Goal: Book appointment/travel/reservation

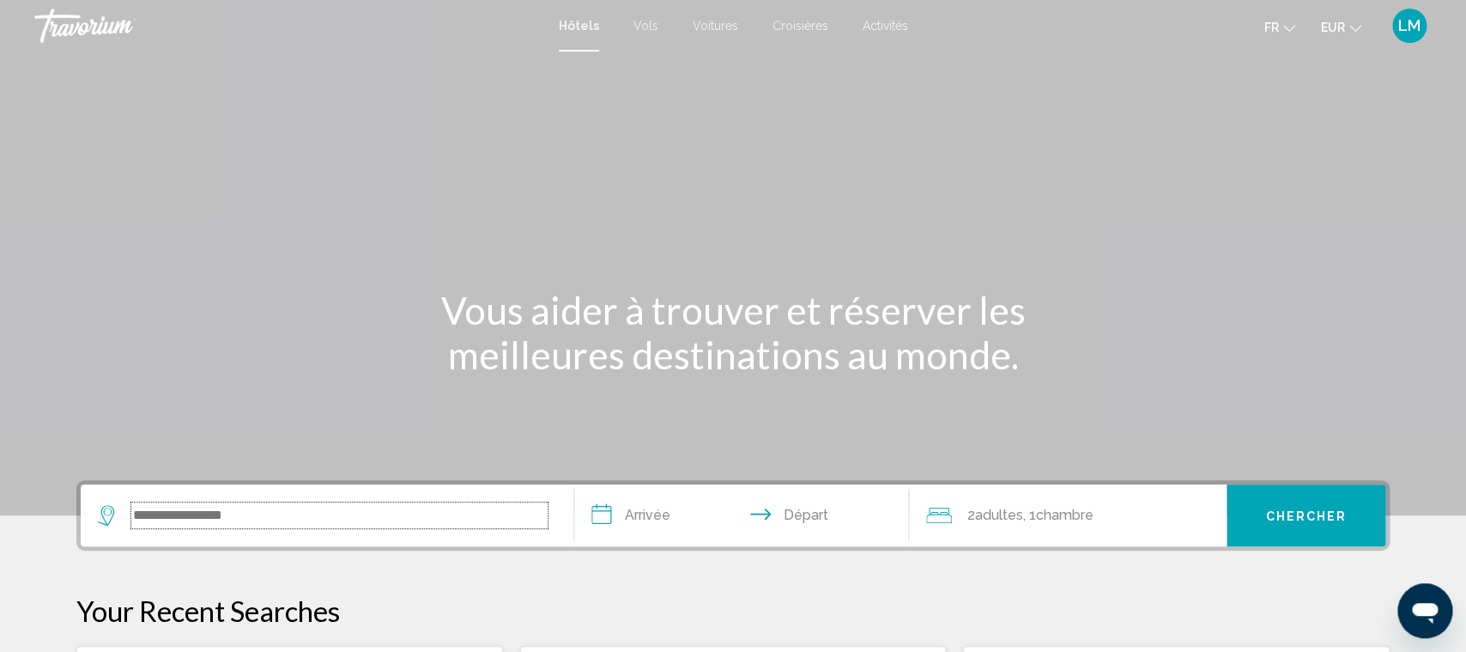
click at [346, 514] on input "Search widget" at bounding box center [339, 515] width 416 height 26
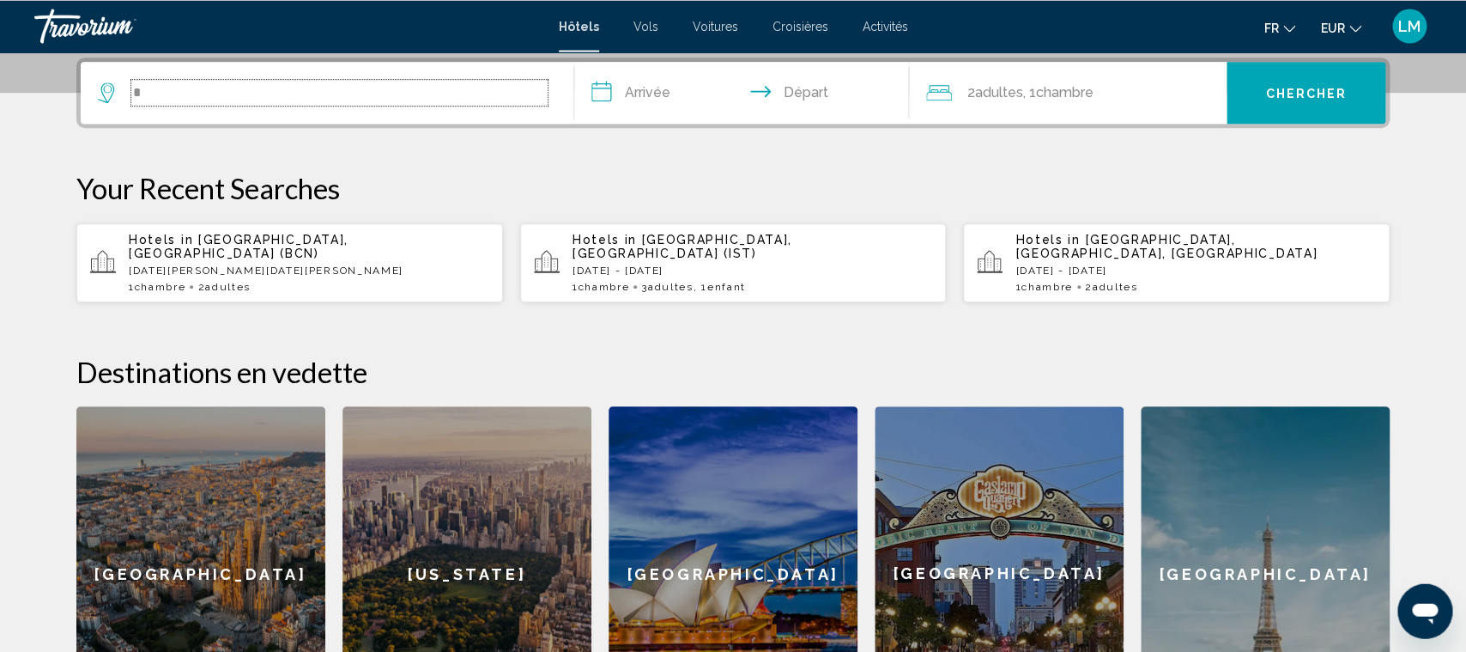
scroll to position [423, 0]
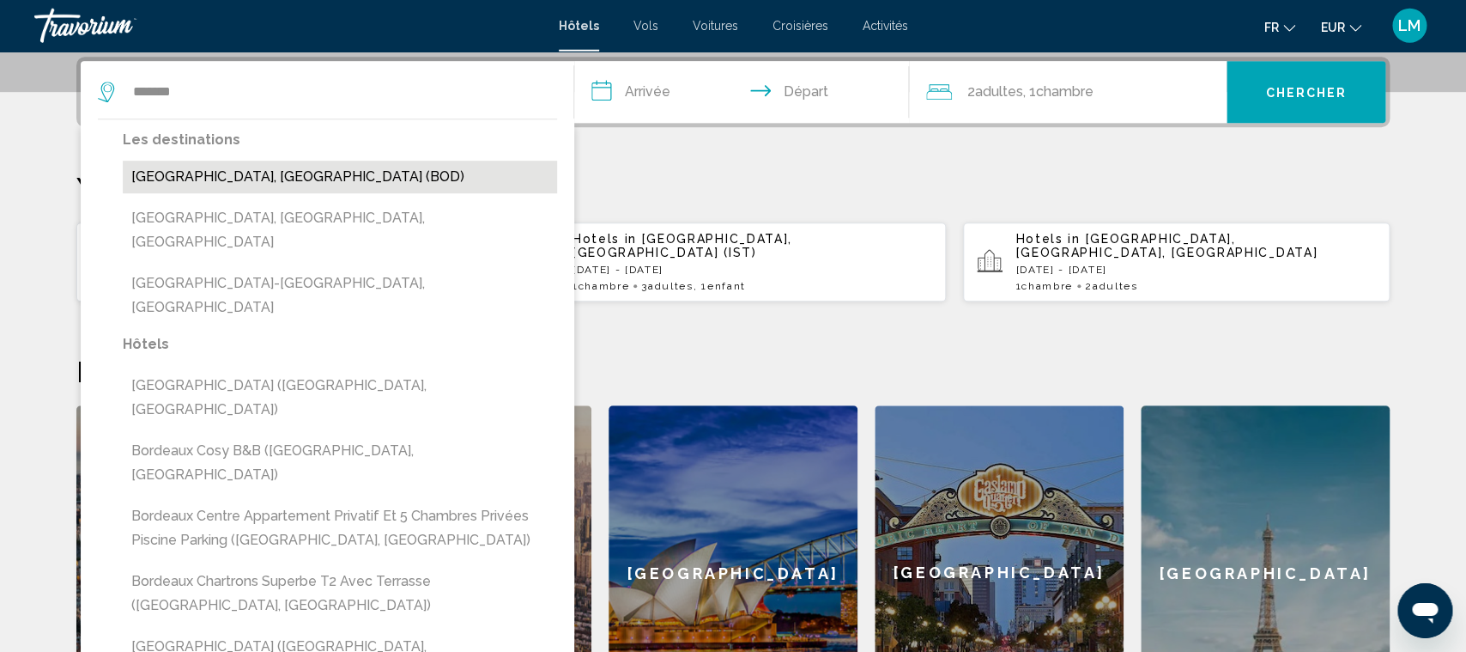
click at [290, 182] on button "[GEOGRAPHIC_DATA], [GEOGRAPHIC_DATA] (BOD)" at bounding box center [340, 177] width 434 height 33
type input "**********"
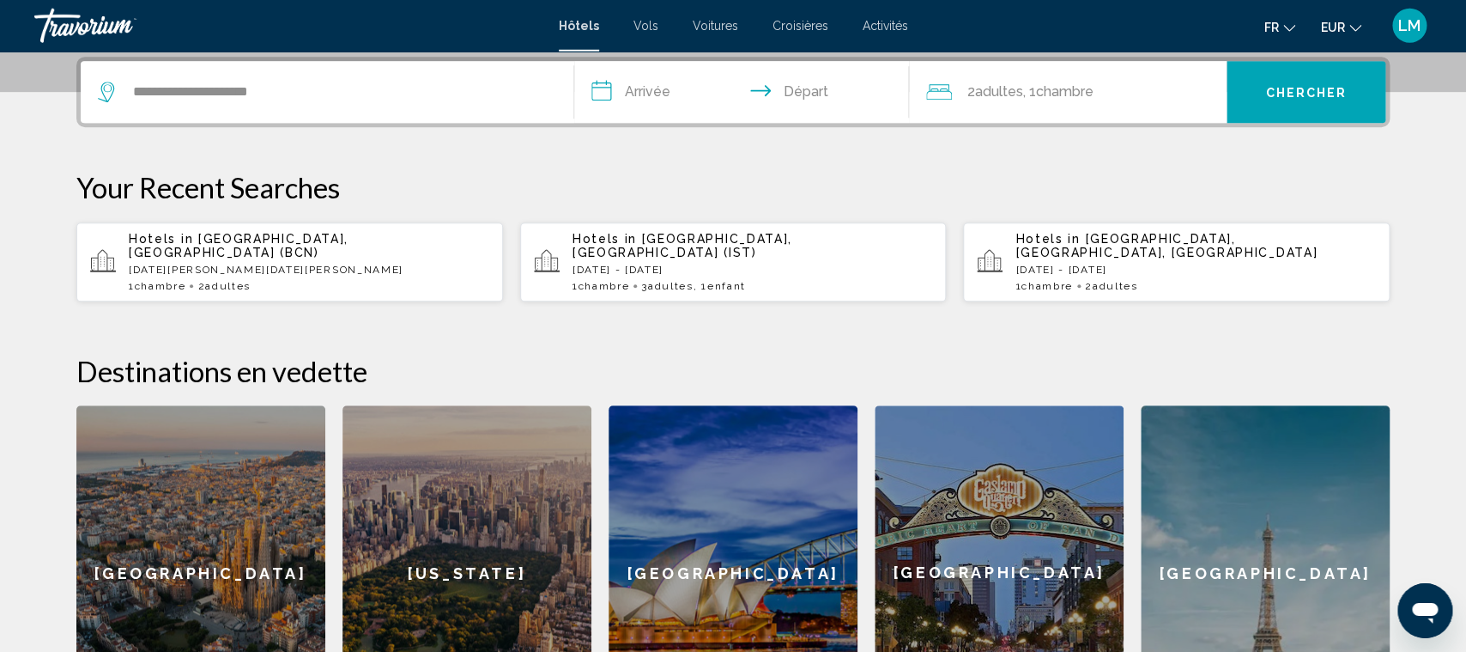
click at [670, 86] on input "**********" at bounding box center [745, 94] width 342 height 67
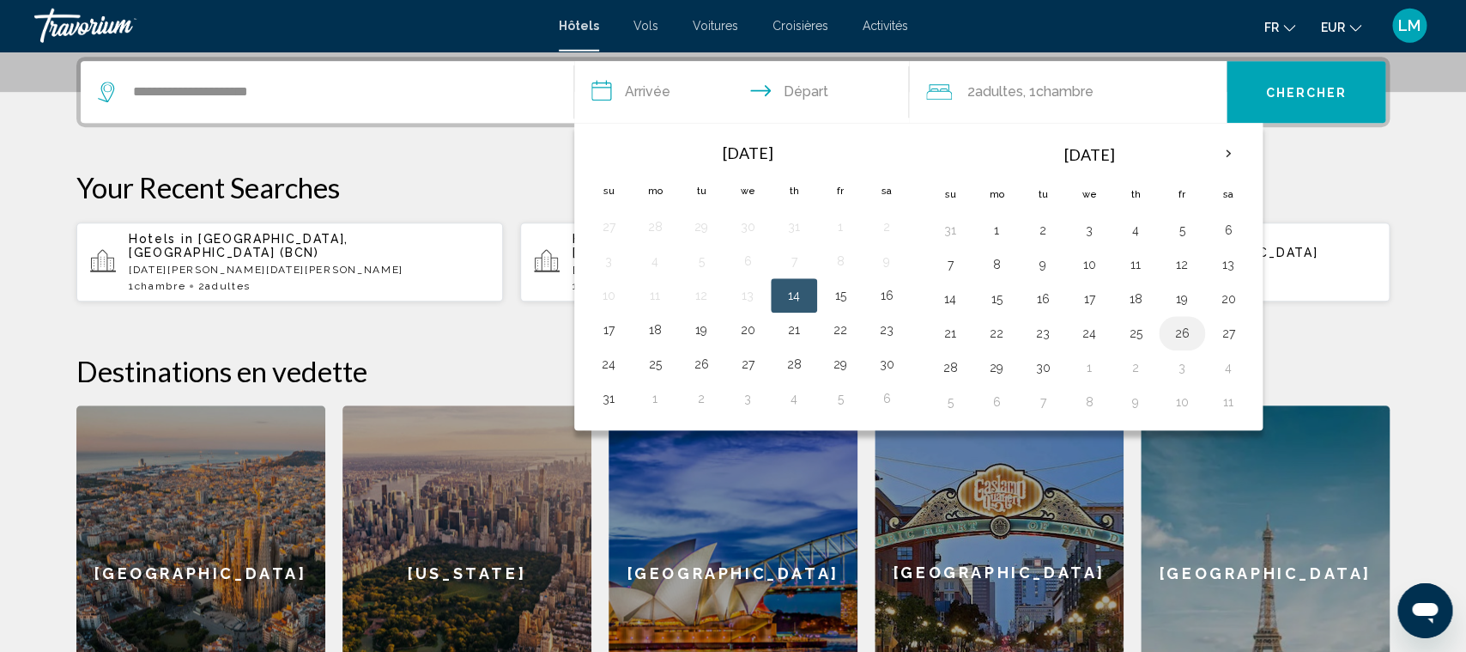
click at [1202, 329] on td "26" at bounding box center [1182, 333] width 46 height 34
click at [956, 368] on button "28" at bounding box center [950, 367] width 27 height 24
click at [1185, 334] on button "26" at bounding box center [1181, 333] width 27 height 24
type input "**********"
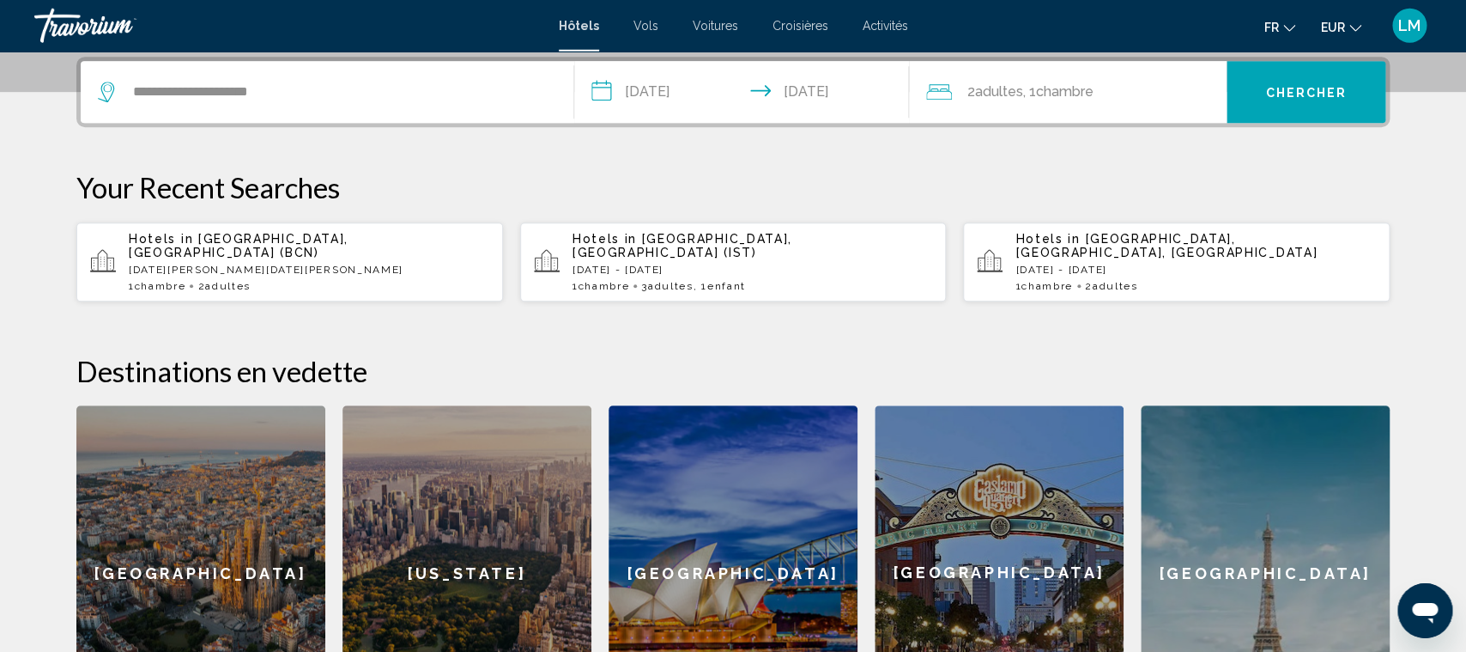
click at [1017, 88] on span "Adultes" at bounding box center [999, 91] width 48 height 16
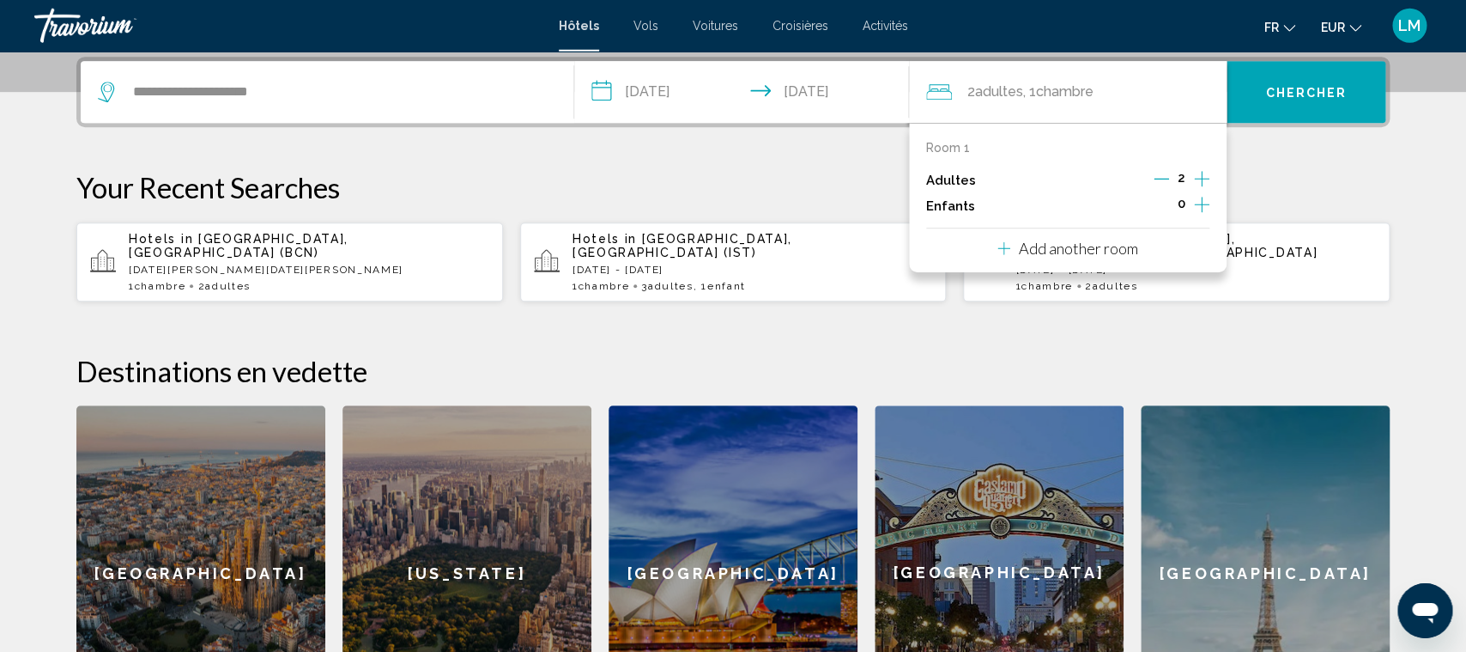
click at [1205, 176] on icon "Increment adults" at bounding box center [1201, 178] width 15 height 21
click at [1312, 102] on button "Chercher" at bounding box center [1306, 92] width 159 height 62
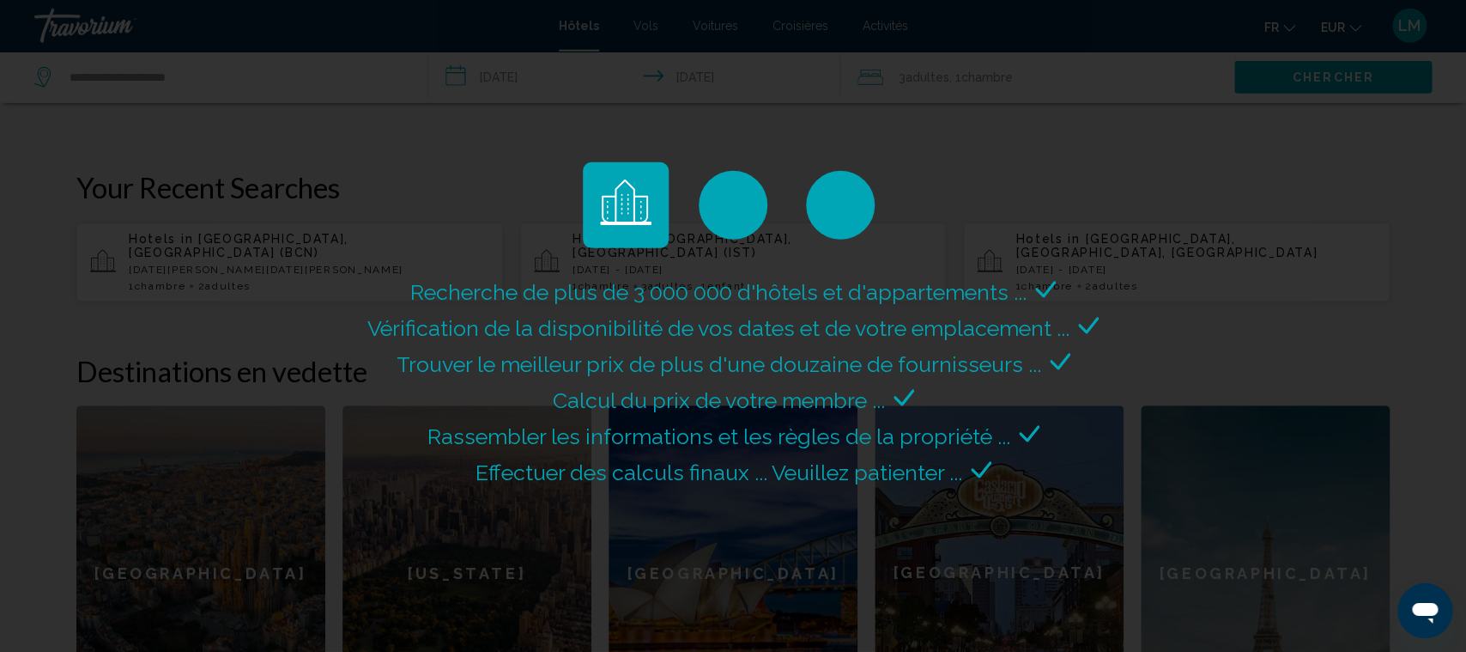
scroll to position [604, 0]
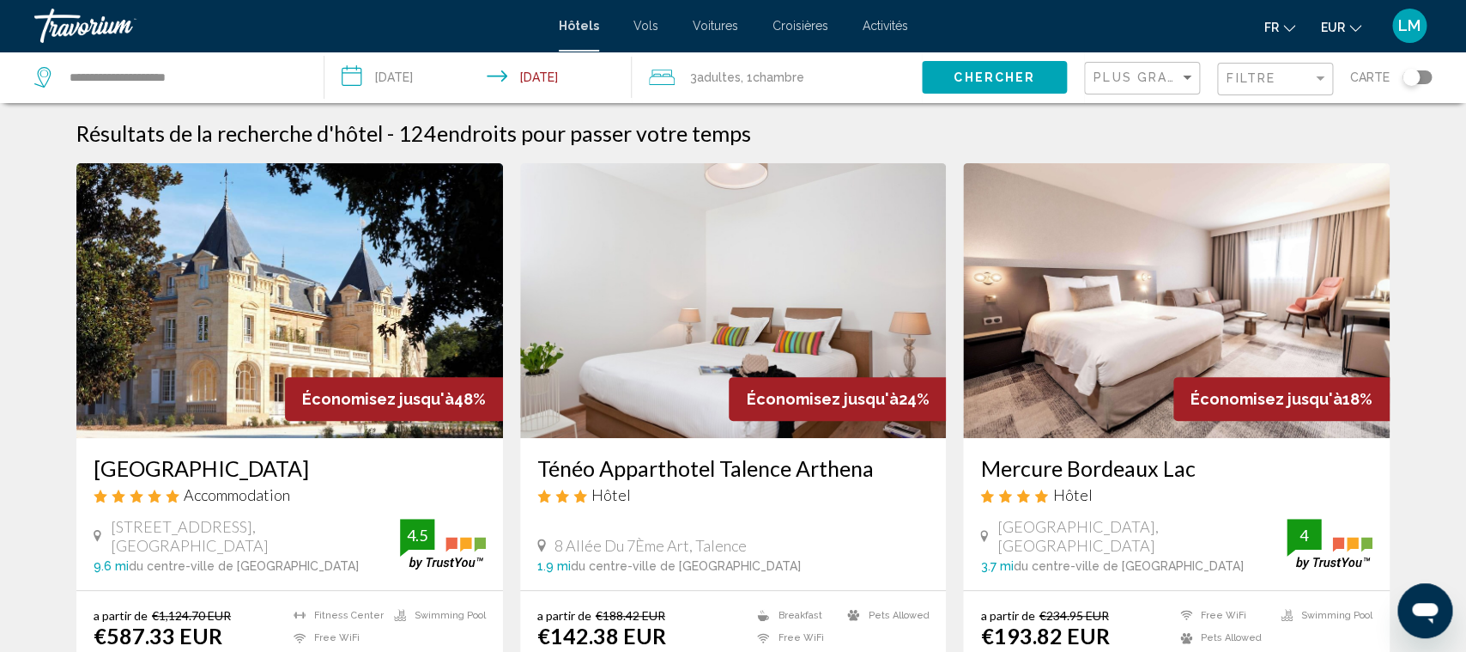
click at [1181, 67] on div "Plus grandes économies" at bounding box center [1144, 79] width 101 height 32
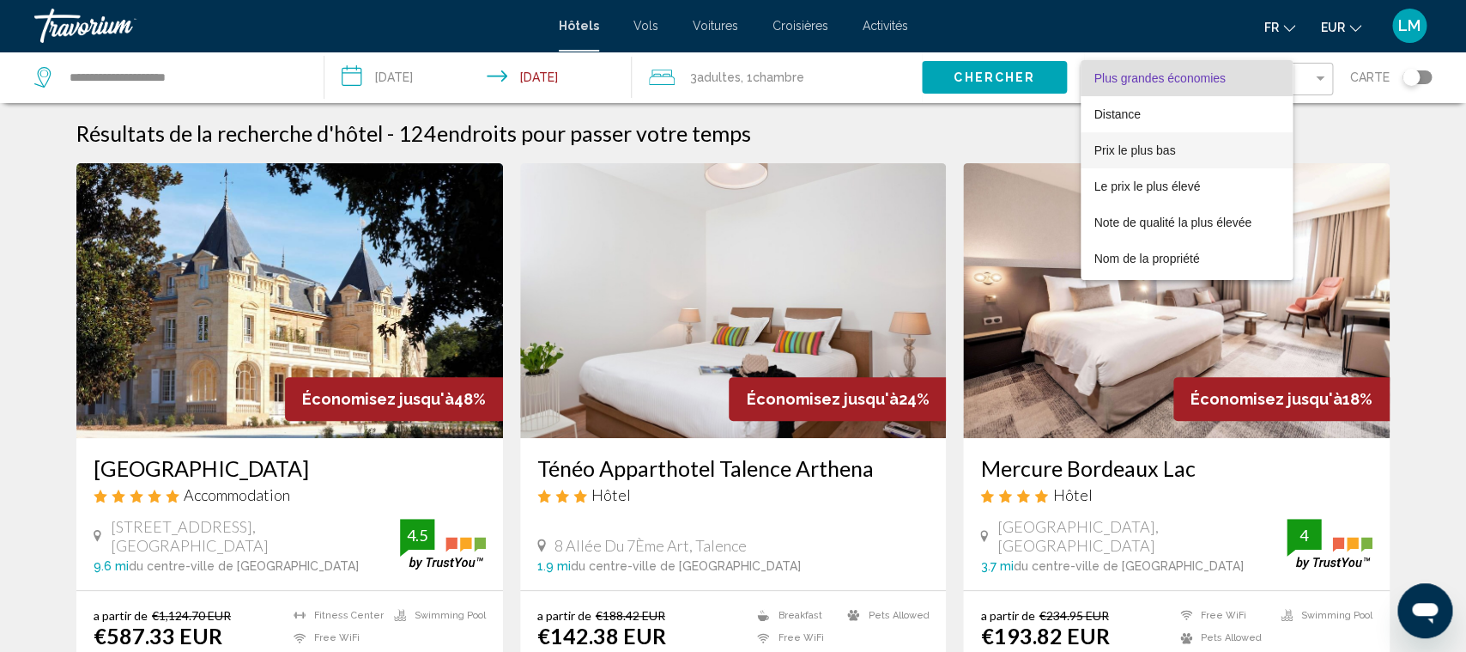
click at [1205, 161] on span "Prix le plus bas" at bounding box center [1187, 150] width 185 height 36
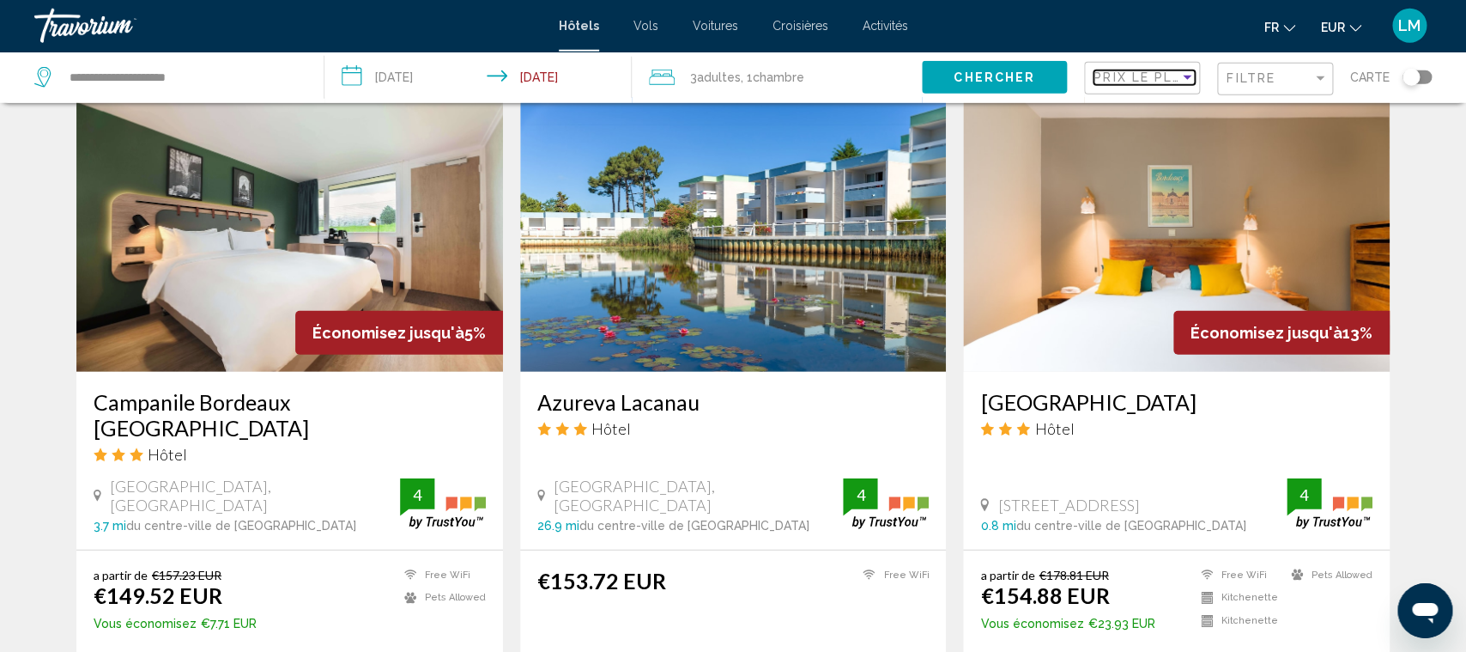
scroll to position [2052, 0]
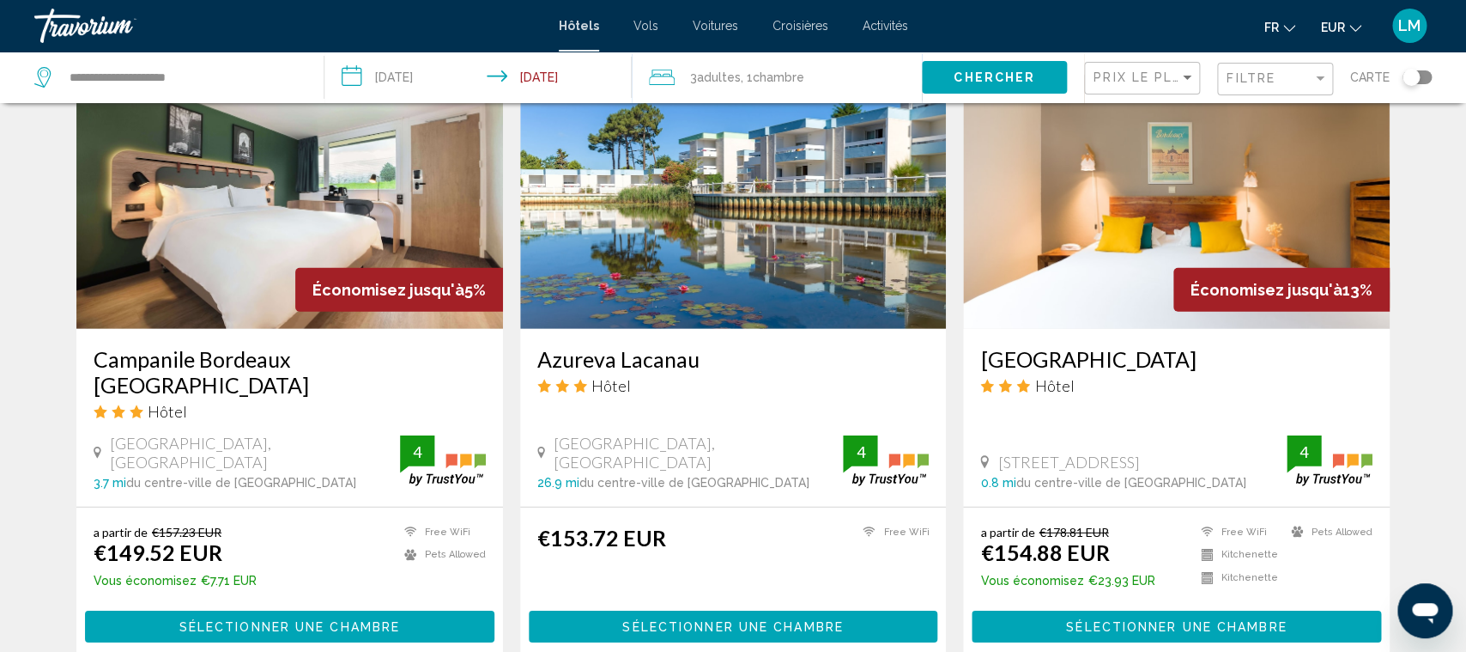
click at [1143, 346] on h3 "[GEOGRAPHIC_DATA]" at bounding box center [1176, 359] width 392 height 26
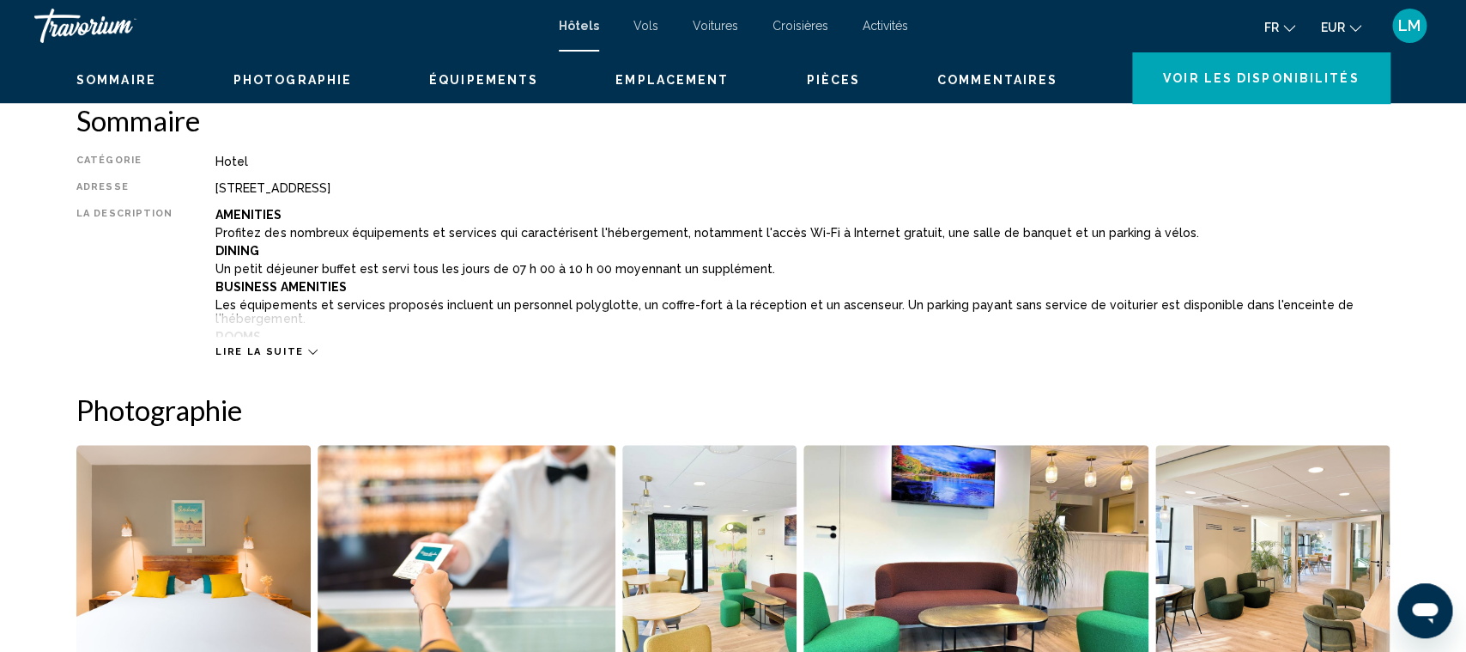
scroll to position [99, 0]
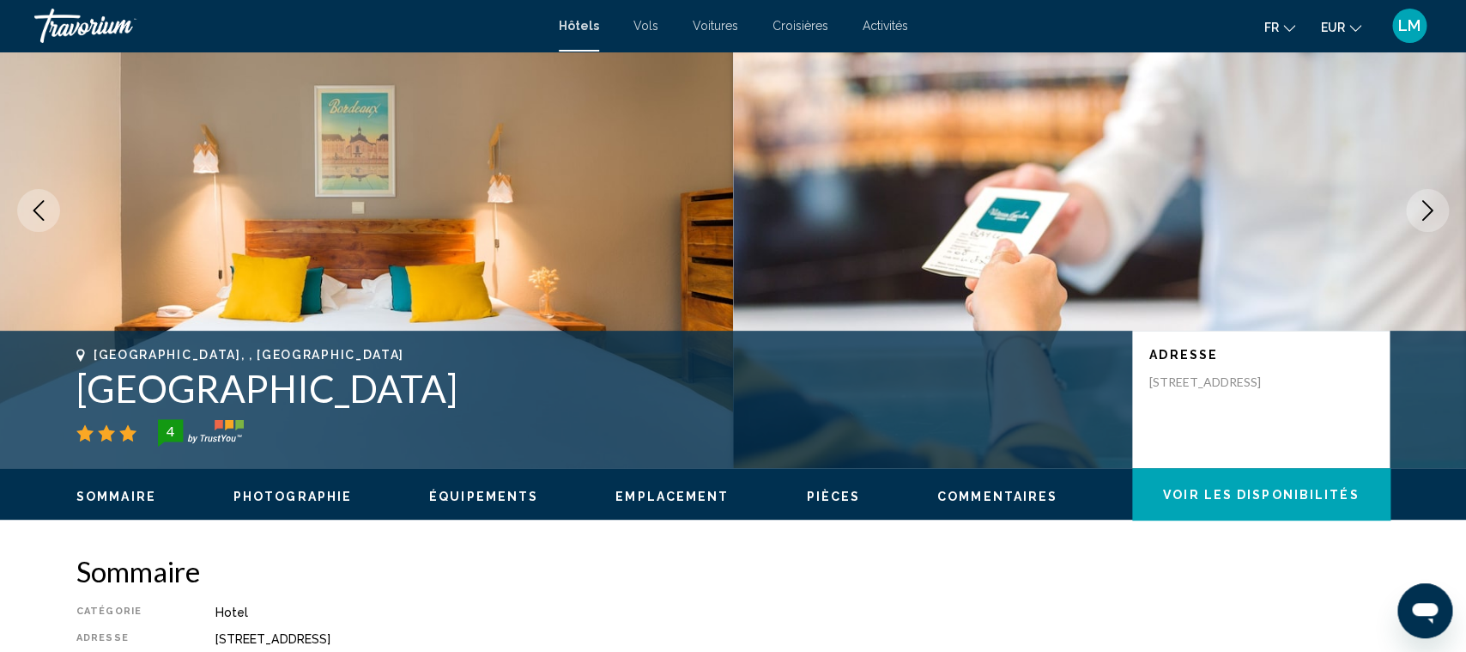
click at [1430, 213] on icon "Next image" at bounding box center [1427, 210] width 21 height 21
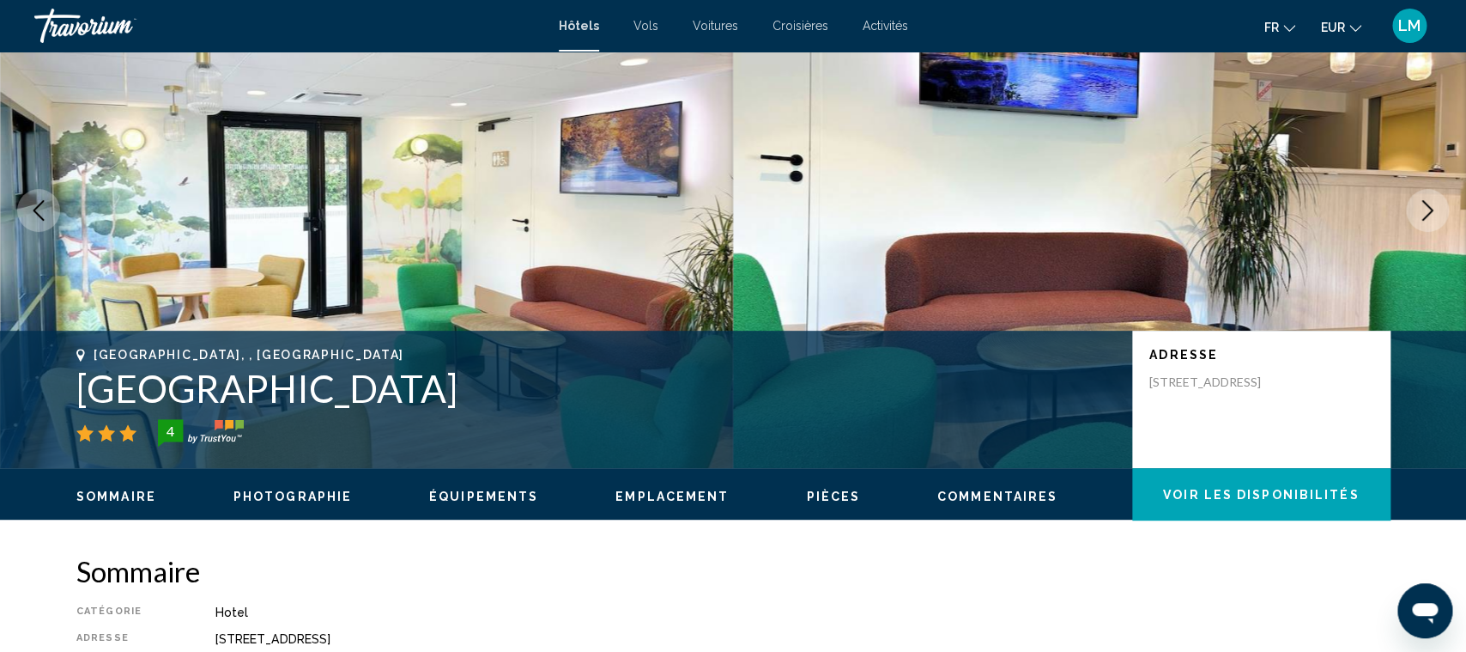
click at [1430, 213] on icon "Next image" at bounding box center [1427, 210] width 21 height 21
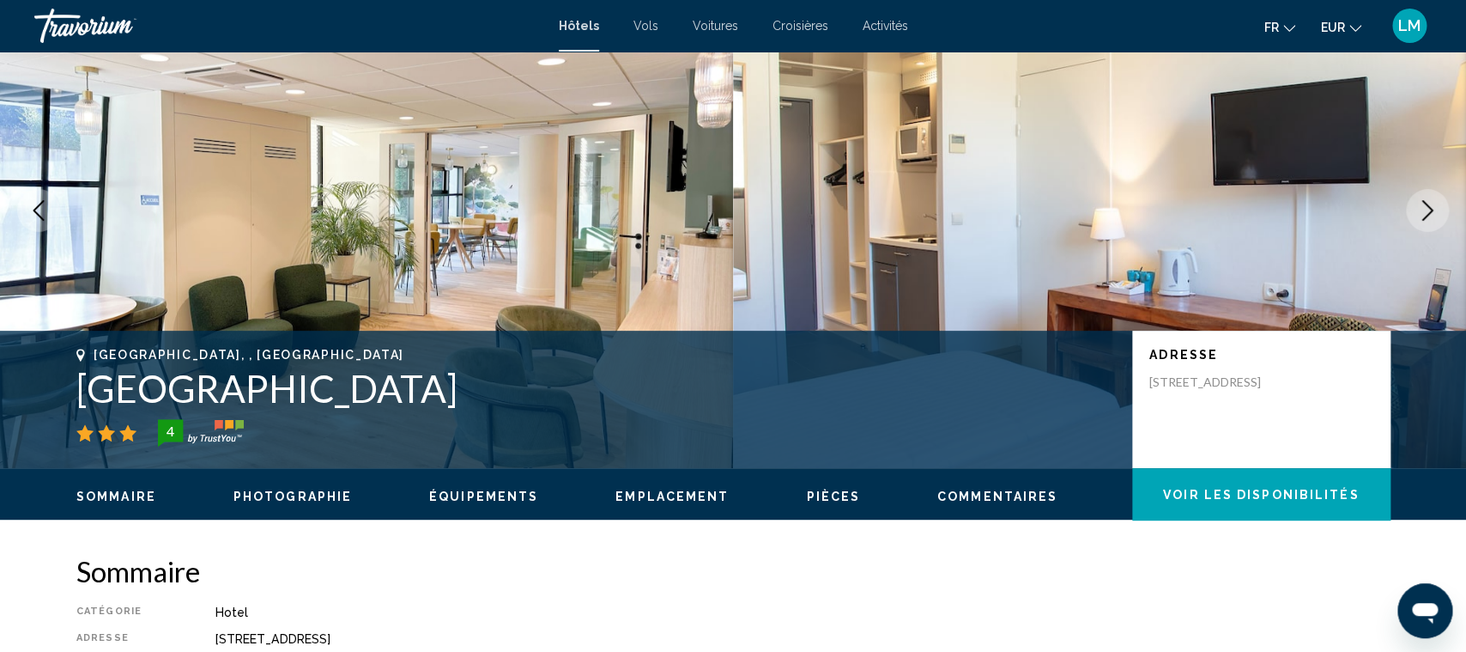
click at [1430, 213] on icon "Next image" at bounding box center [1427, 210] width 21 height 21
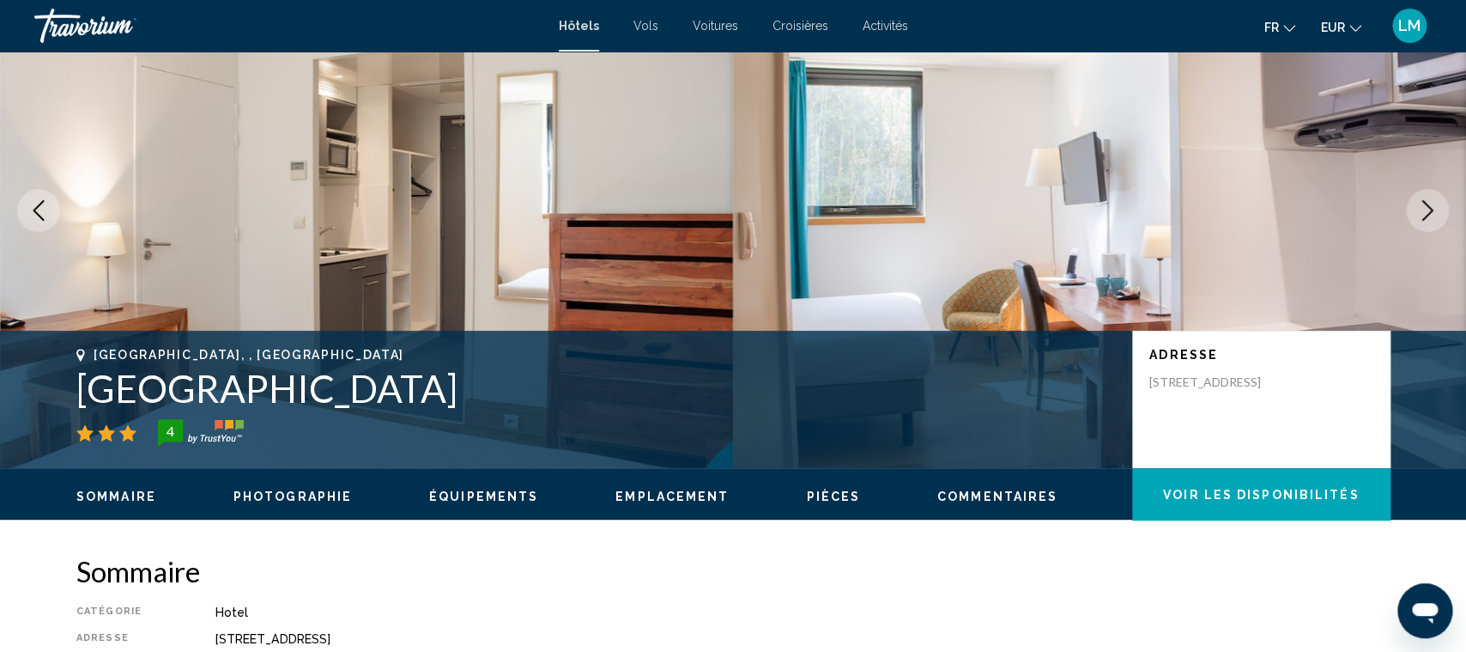
click at [1430, 213] on icon "Next image" at bounding box center [1427, 210] width 21 height 21
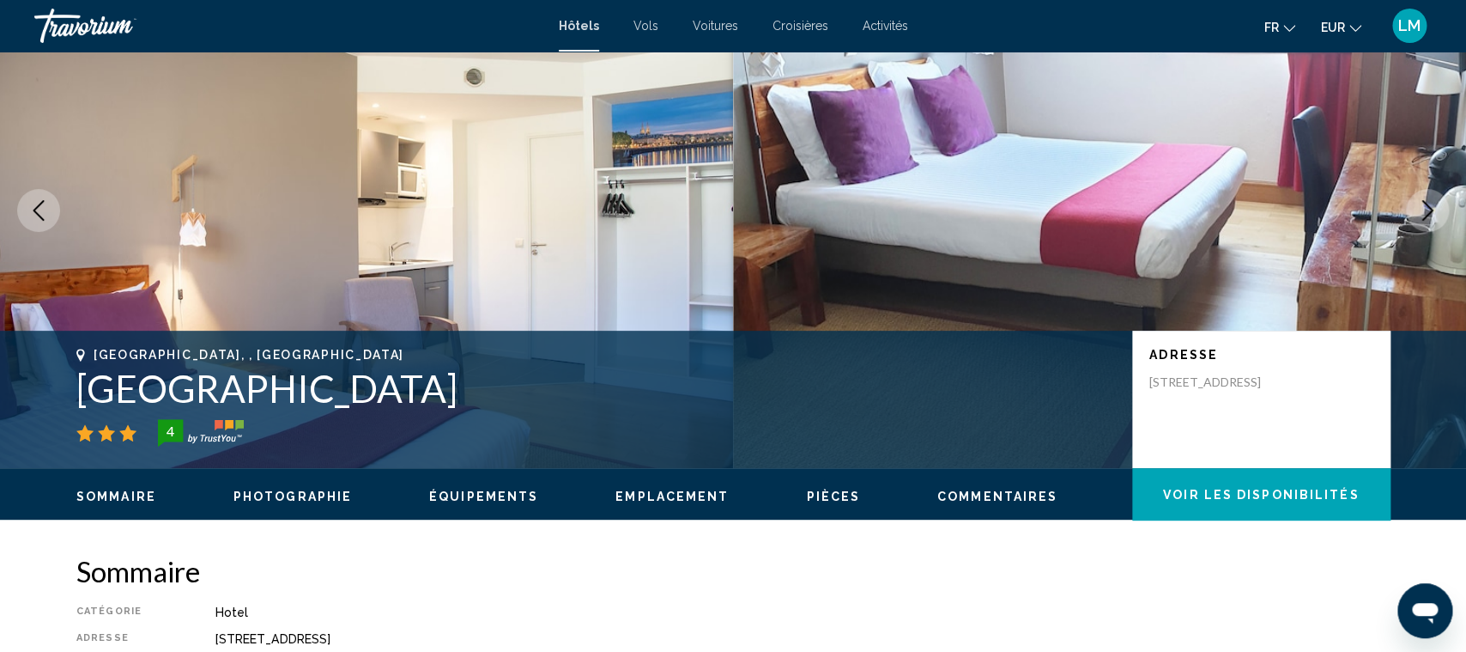
click at [1430, 213] on icon "Next image" at bounding box center [1427, 210] width 21 height 21
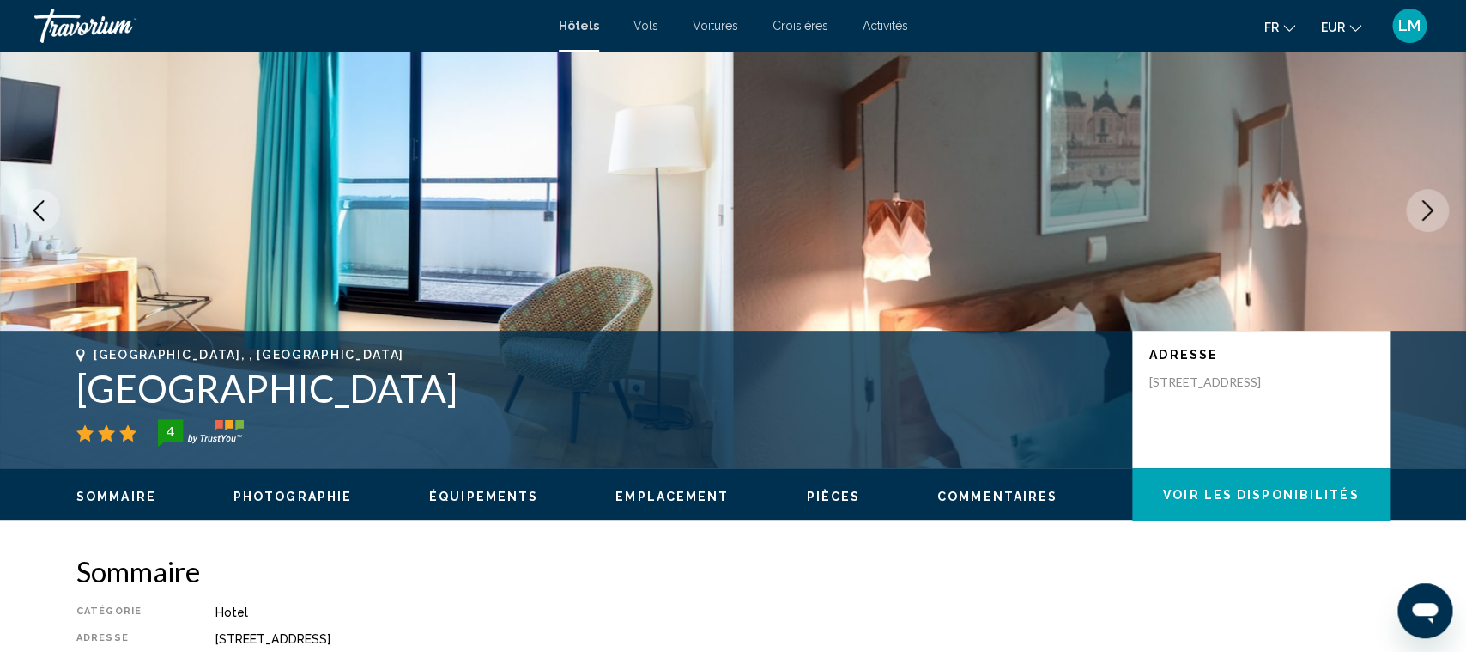
click at [1430, 213] on icon "Next image" at bounding box center [1427, 210] width 21 height 21
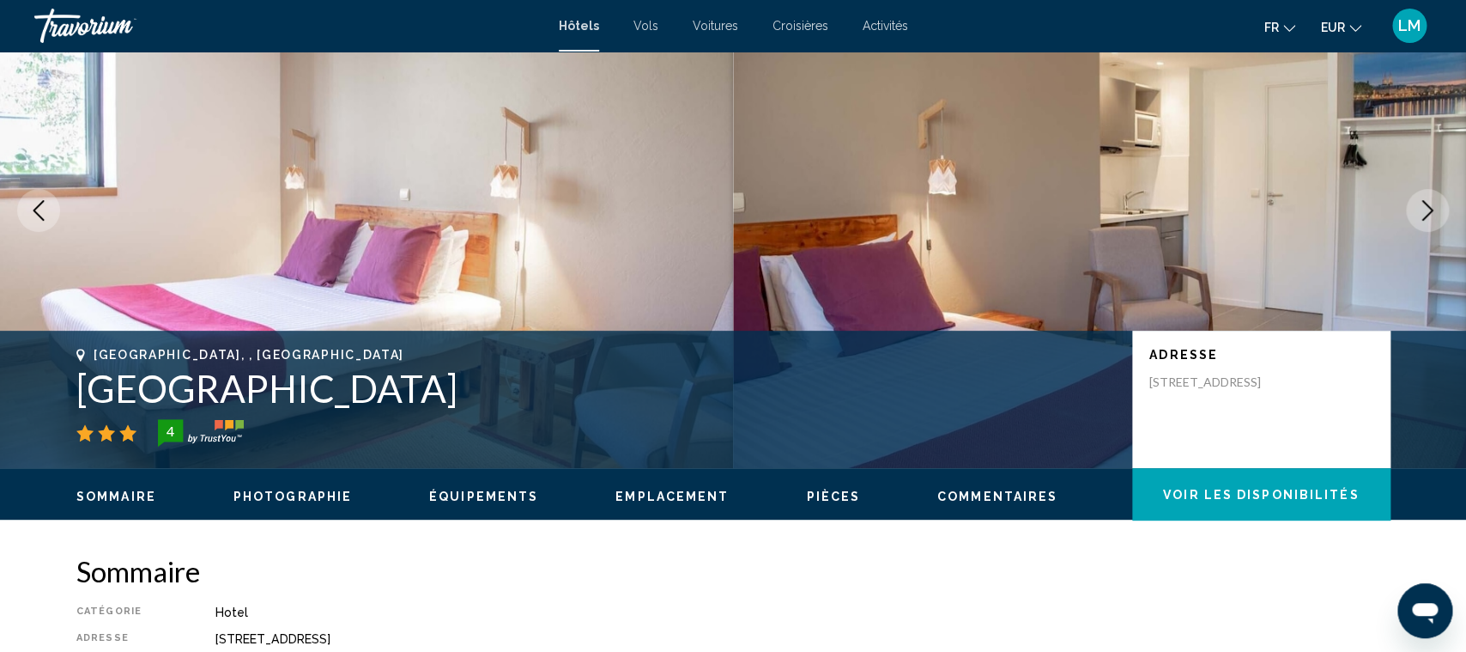
click at [1430, 213] on icon "Next image" at bounding box center [1427, 210] width 21 height 21
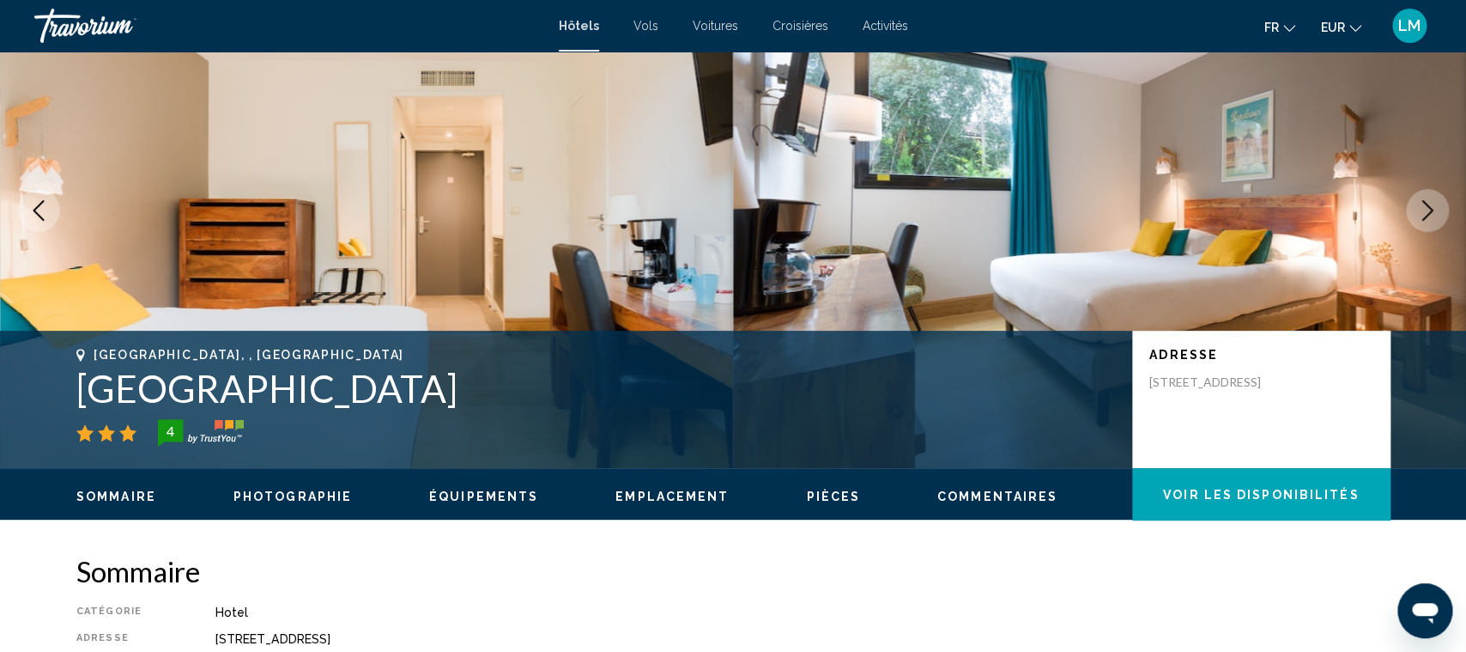
click at [1430, 213] on icon "Next image" at bounding box center [1427, 210] width 21 height 21
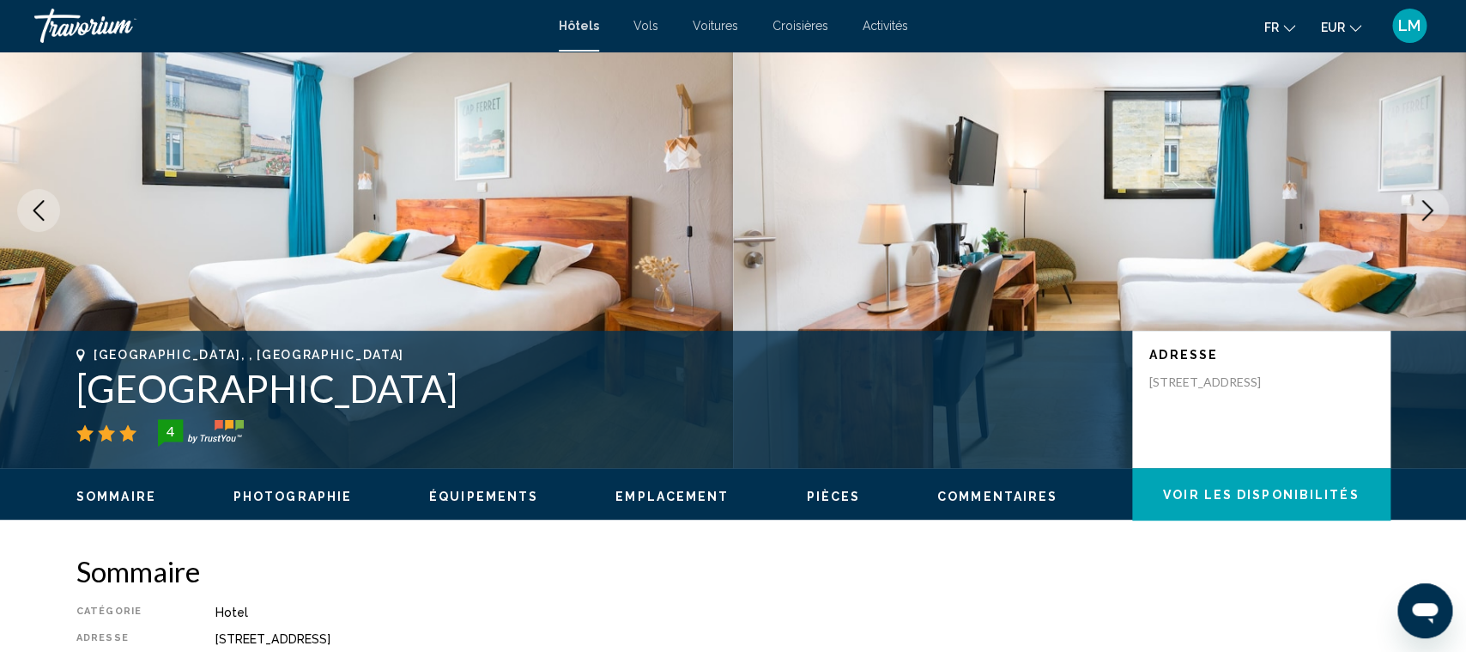
click at [1430, 213] on icon "Next image" at bounding box center [1427, 210] width 21 height 21
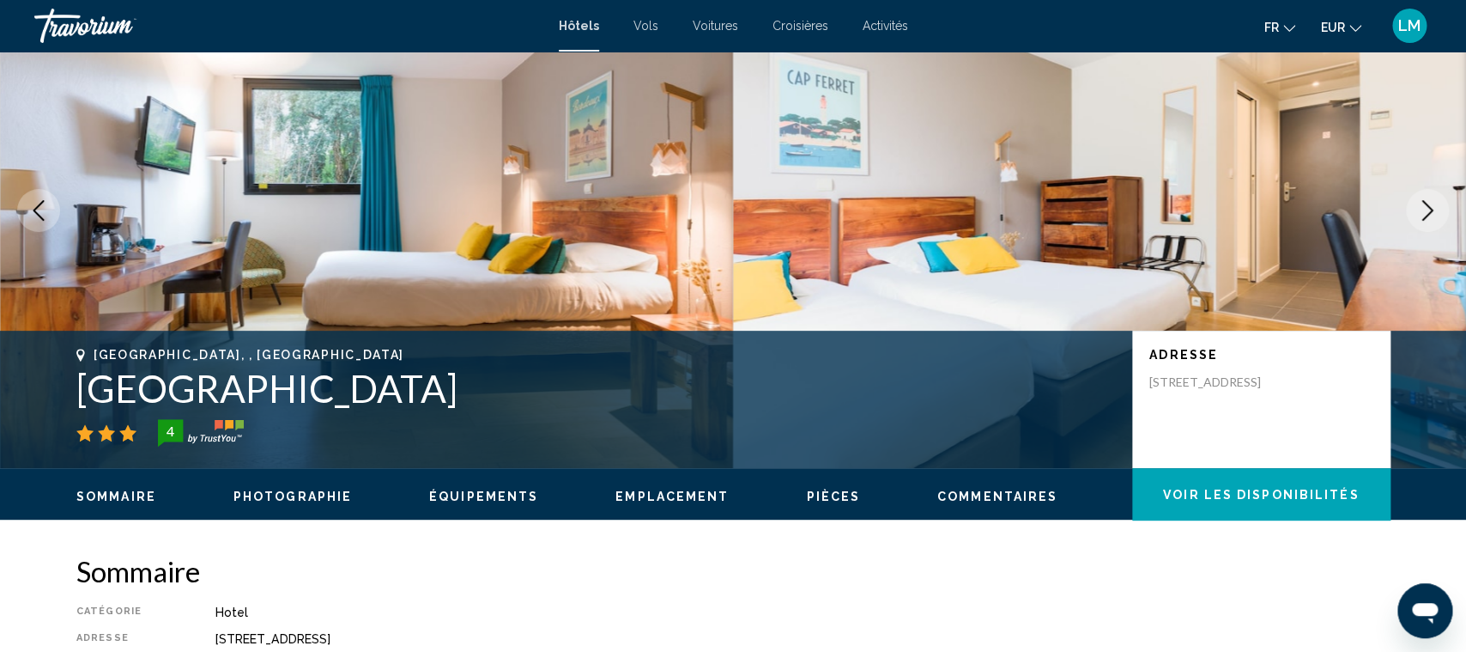
click at [1430, 213] on icon "Next image" at bounding box center [1427, 210] width 21 height 21
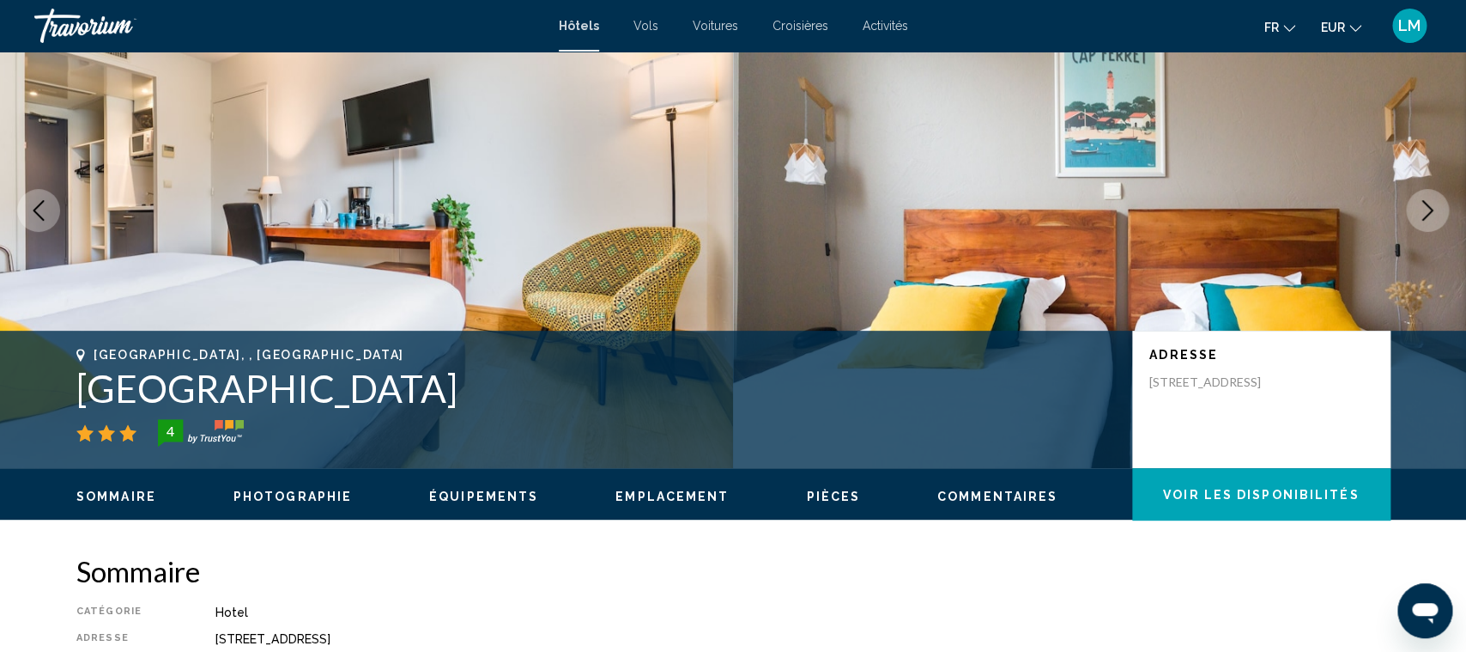
scroll to position [459, 0]
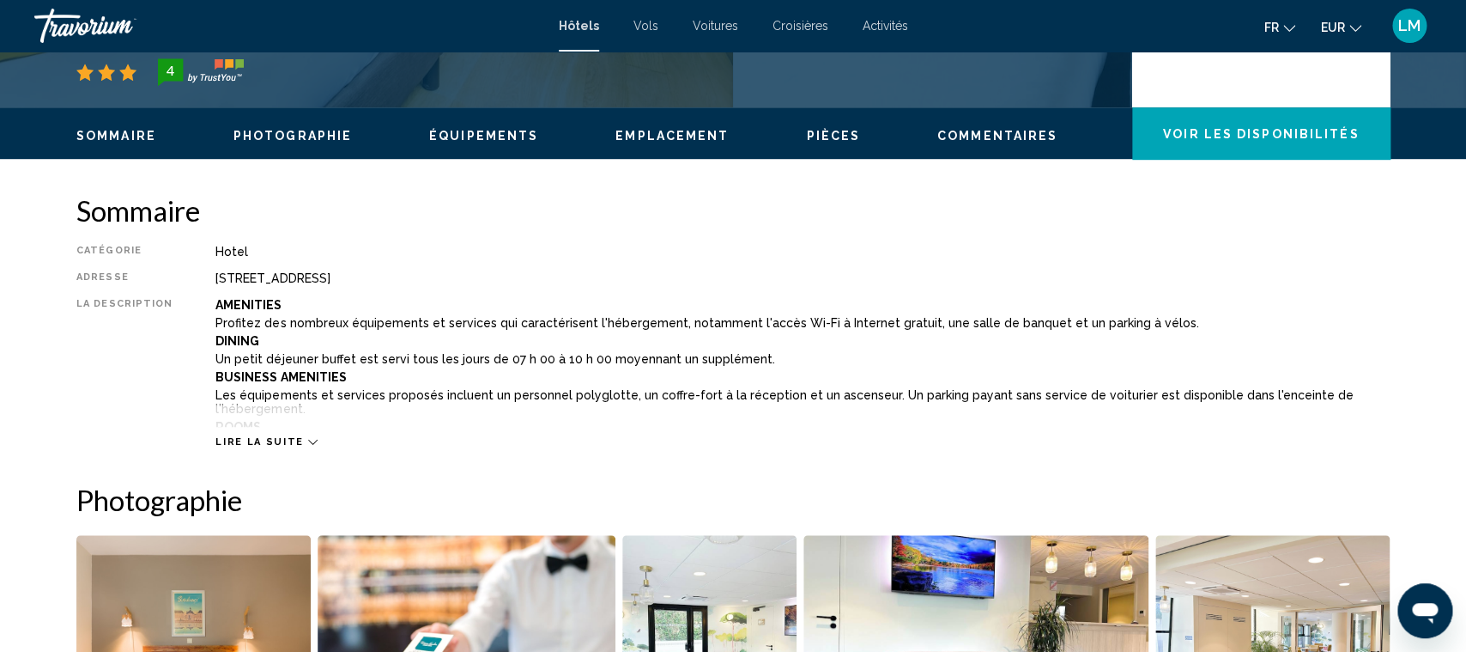
click at [288, 440] on span "Lire la suite" at bounding box center [259, 441] width 88 height 11
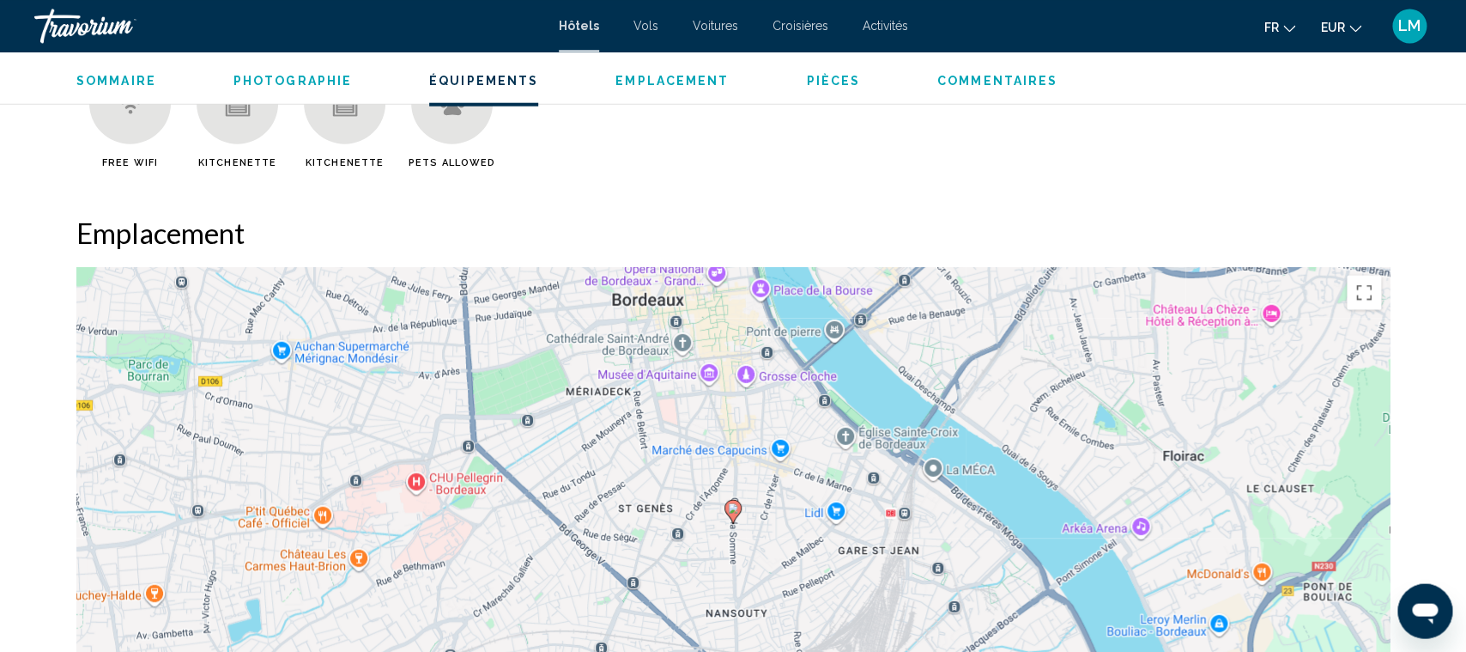
scroll to position [1992, 0]
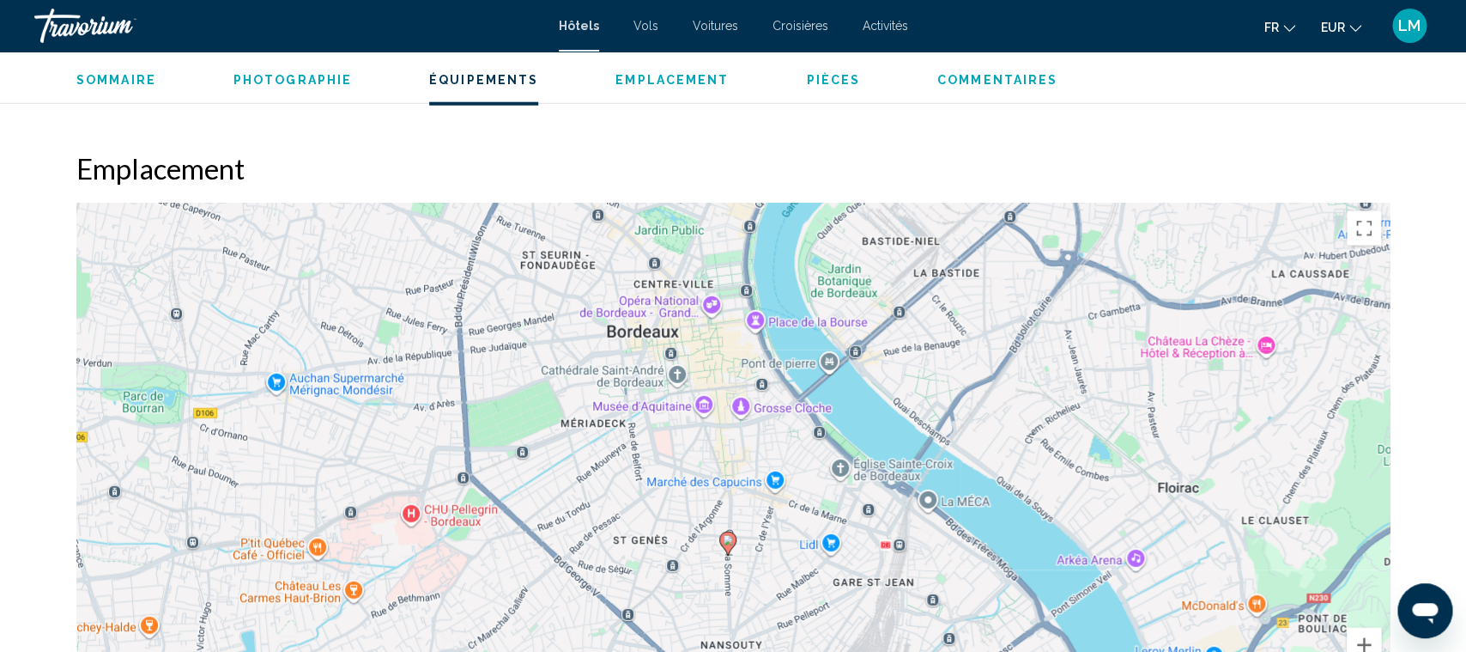
drag, startPoint x: 640, startPoint y: 398, endPoint x: 634, endPoint y: 501, distance: 103.2
click at [634, 501] on div "Pour activer le glissement avec le clavier, appuyez sur Alt+Entrée. Une fois ce…" at bounding box center [733, 460] width 1314 height 515
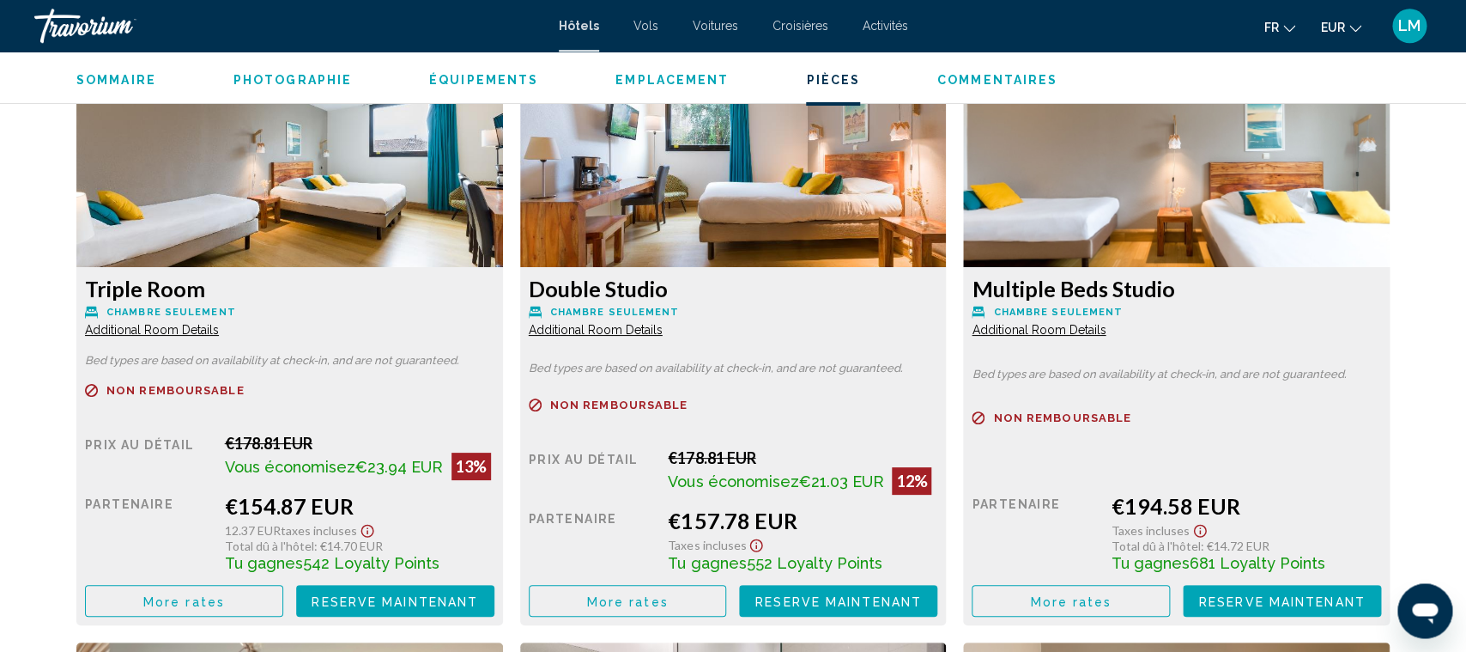
scroll to position [2803, 0]
